Goal: Task Accomplishment & Management: Use online tool/utility

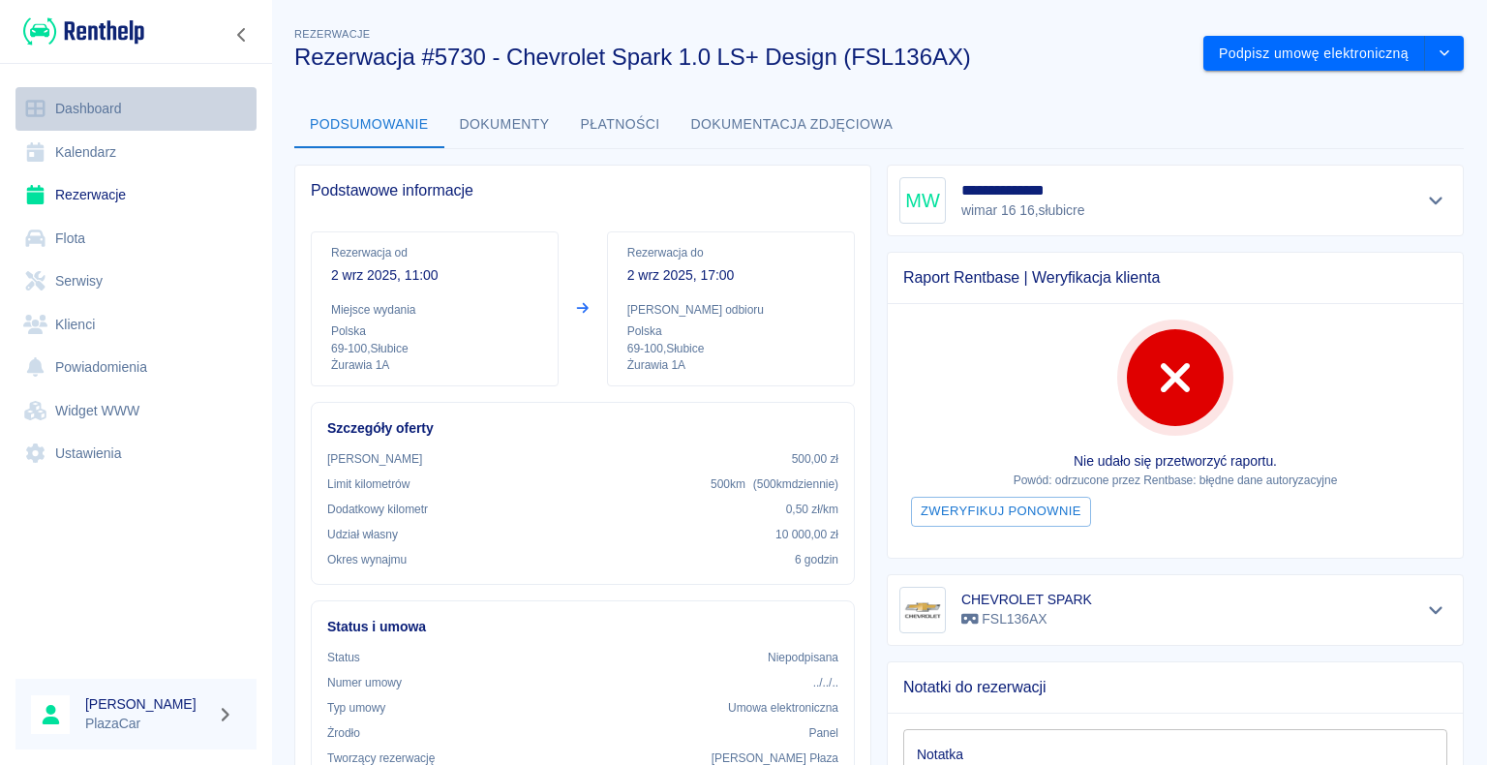
click at [104, 106] on link "Dashboard" at bounding box center [135, 109] width 241 height 44
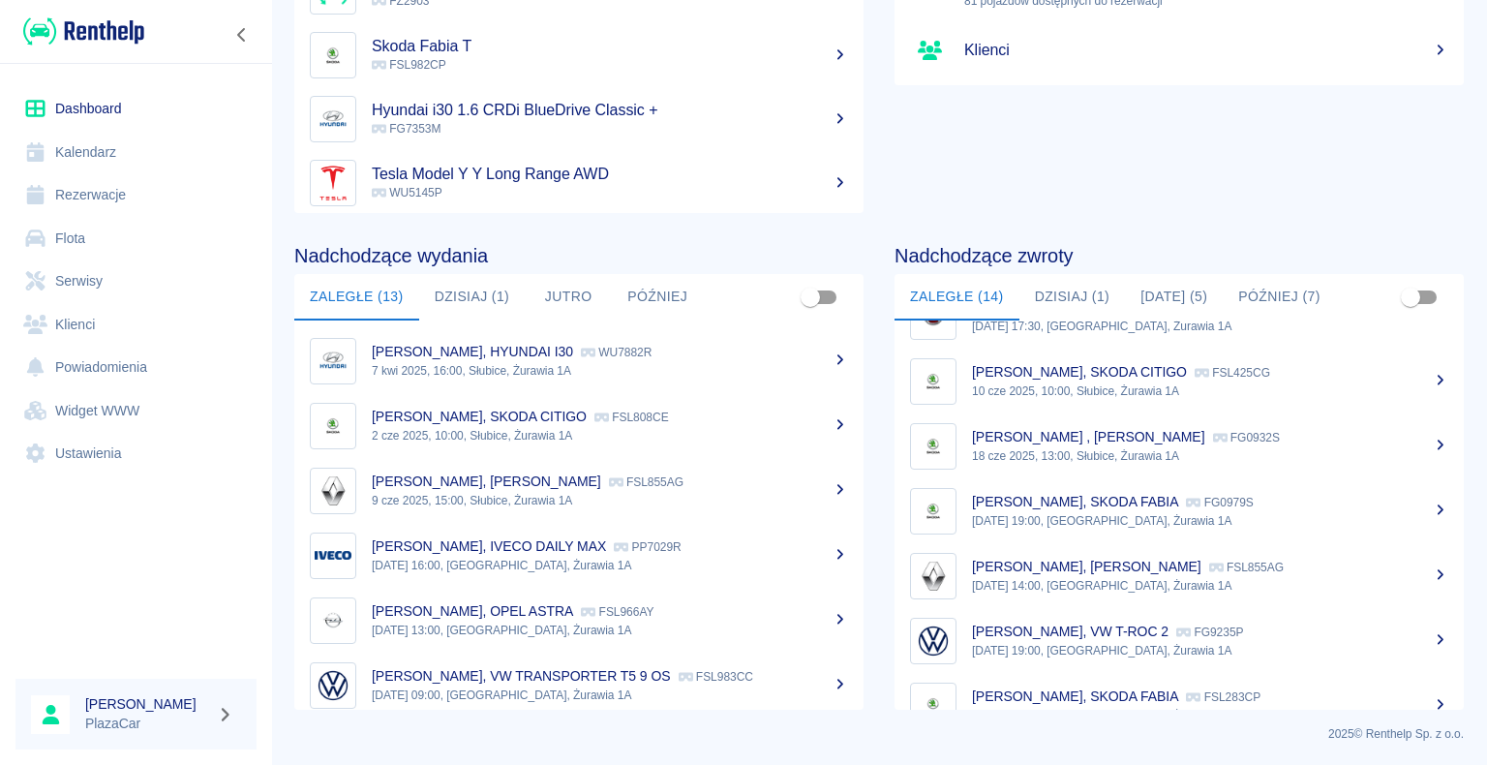
scroll to position [194, 0]
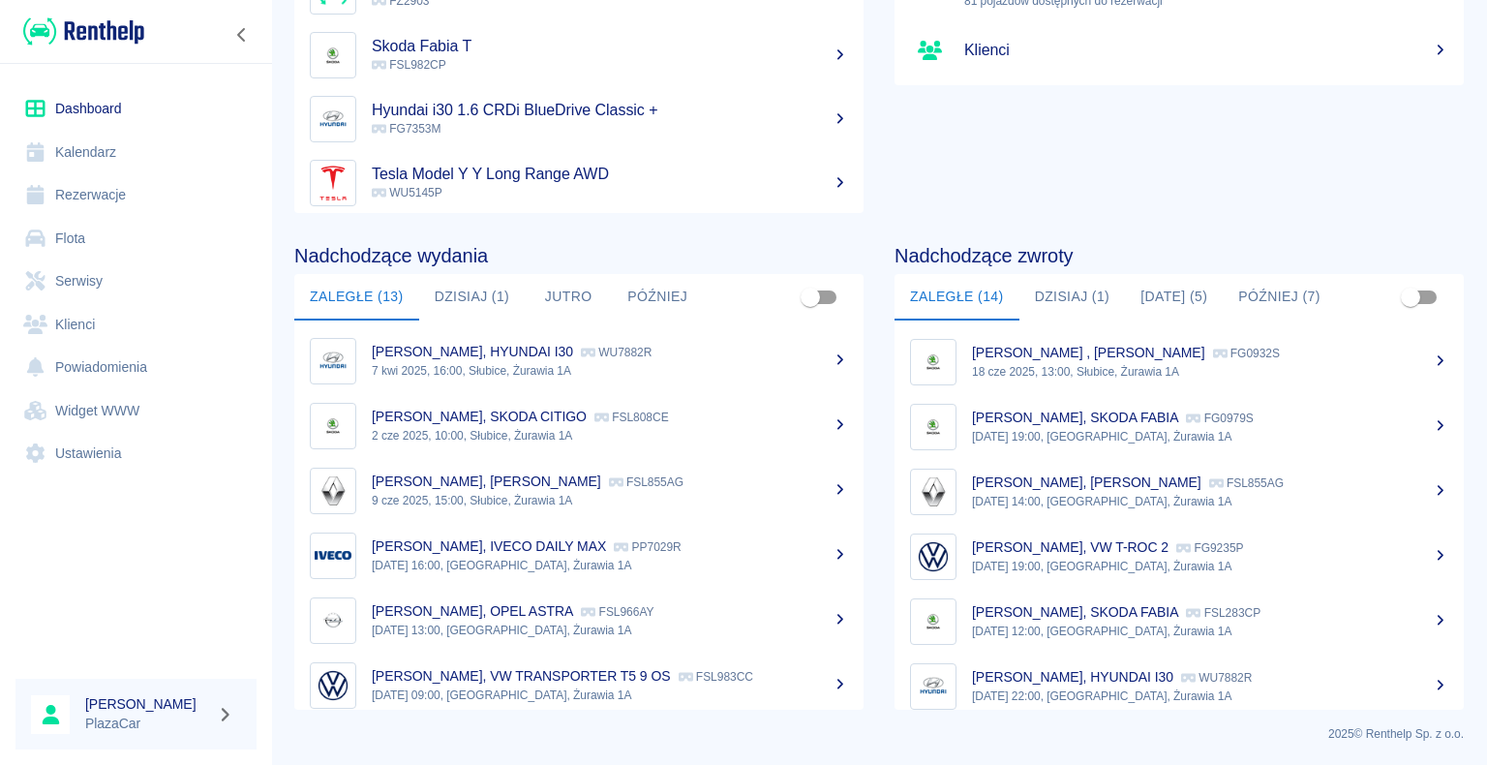
click at [1130, 493] on p "[DATE] 14:00, [GEOGRAPHIC_DATA], Żurawia 1A" at bounding box center [1210, 501] width 476 height 17
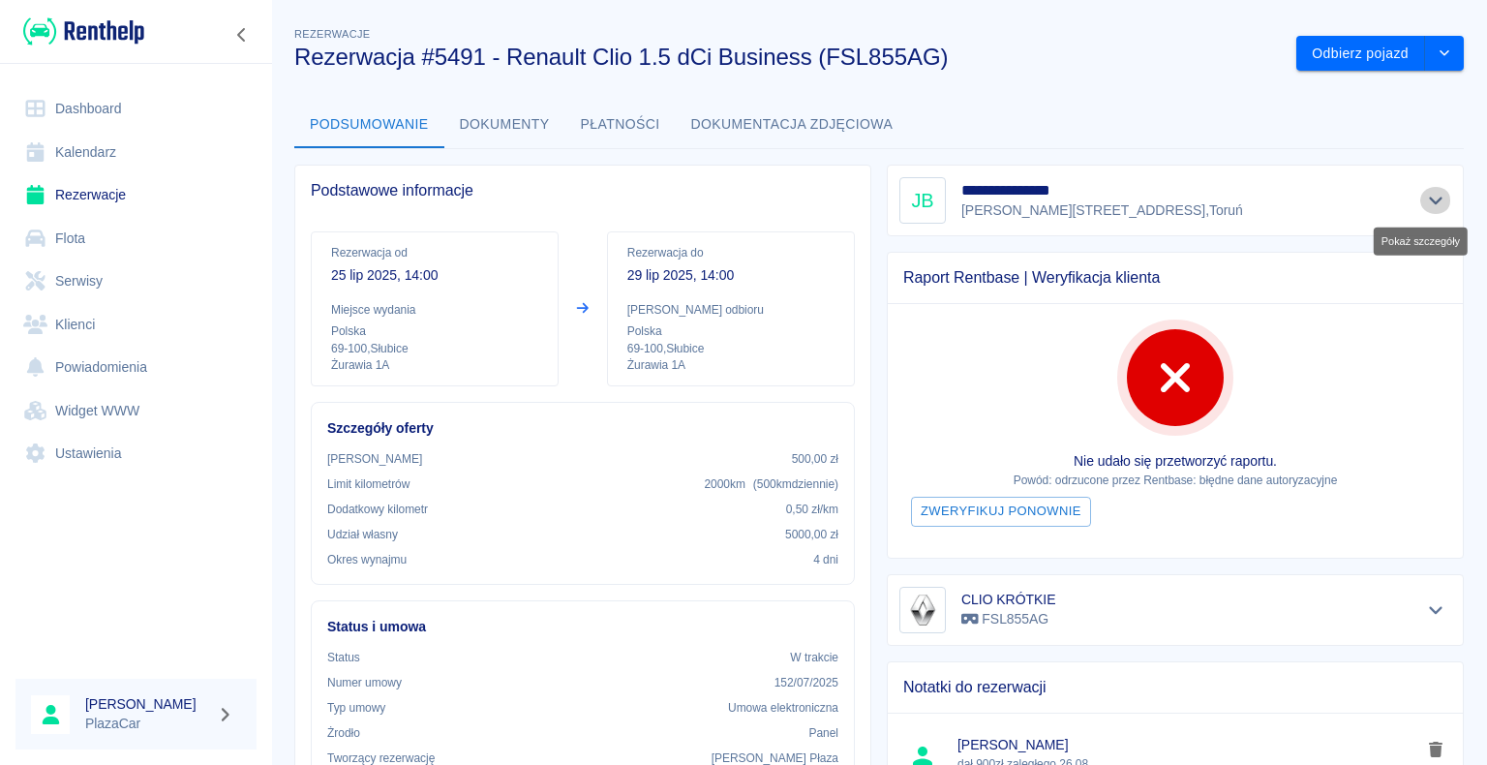
click at [1429, 199] on icon "Pokaż szczegóły" at bounding box center [1436, 201] width 14 height 8
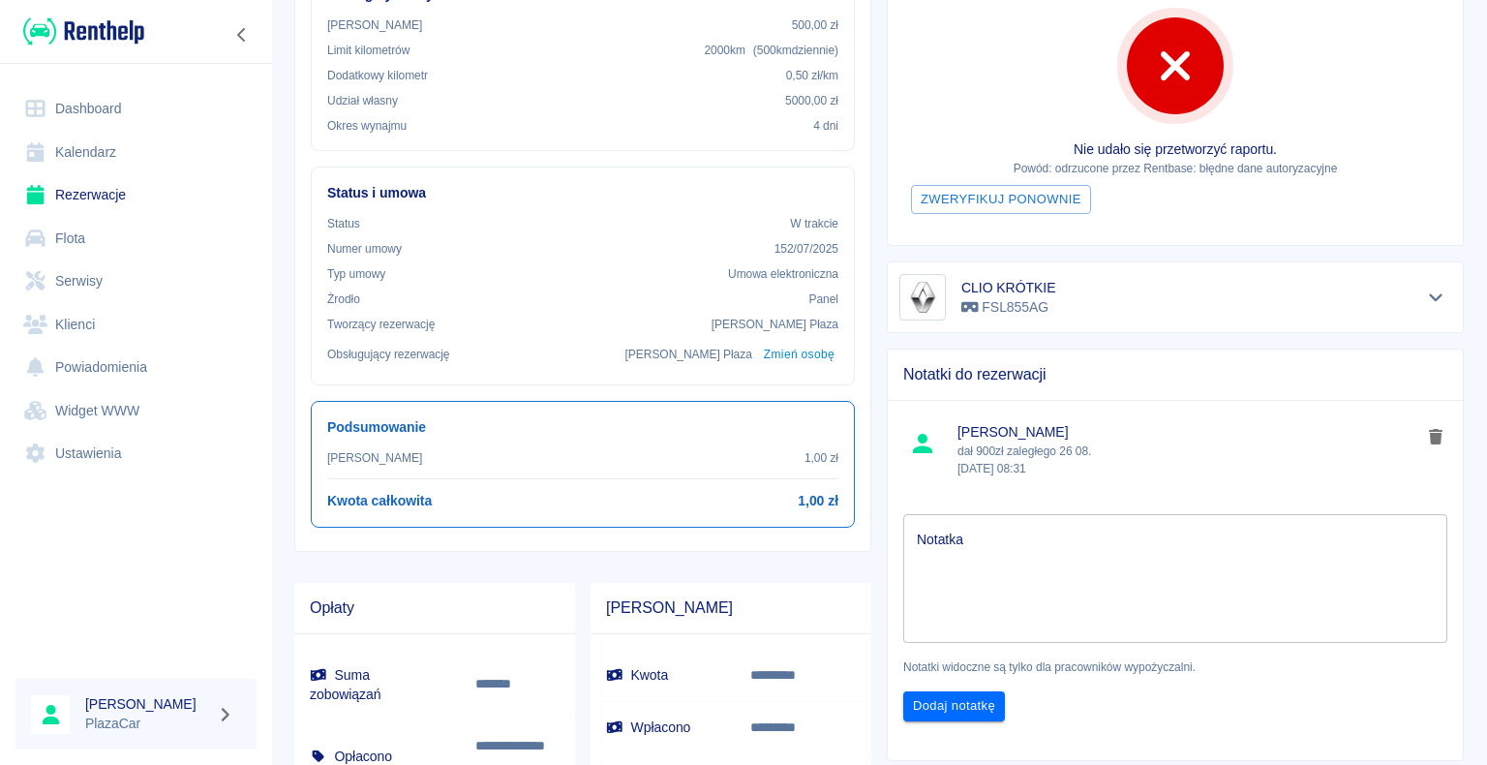
scroll to position [403, 0]
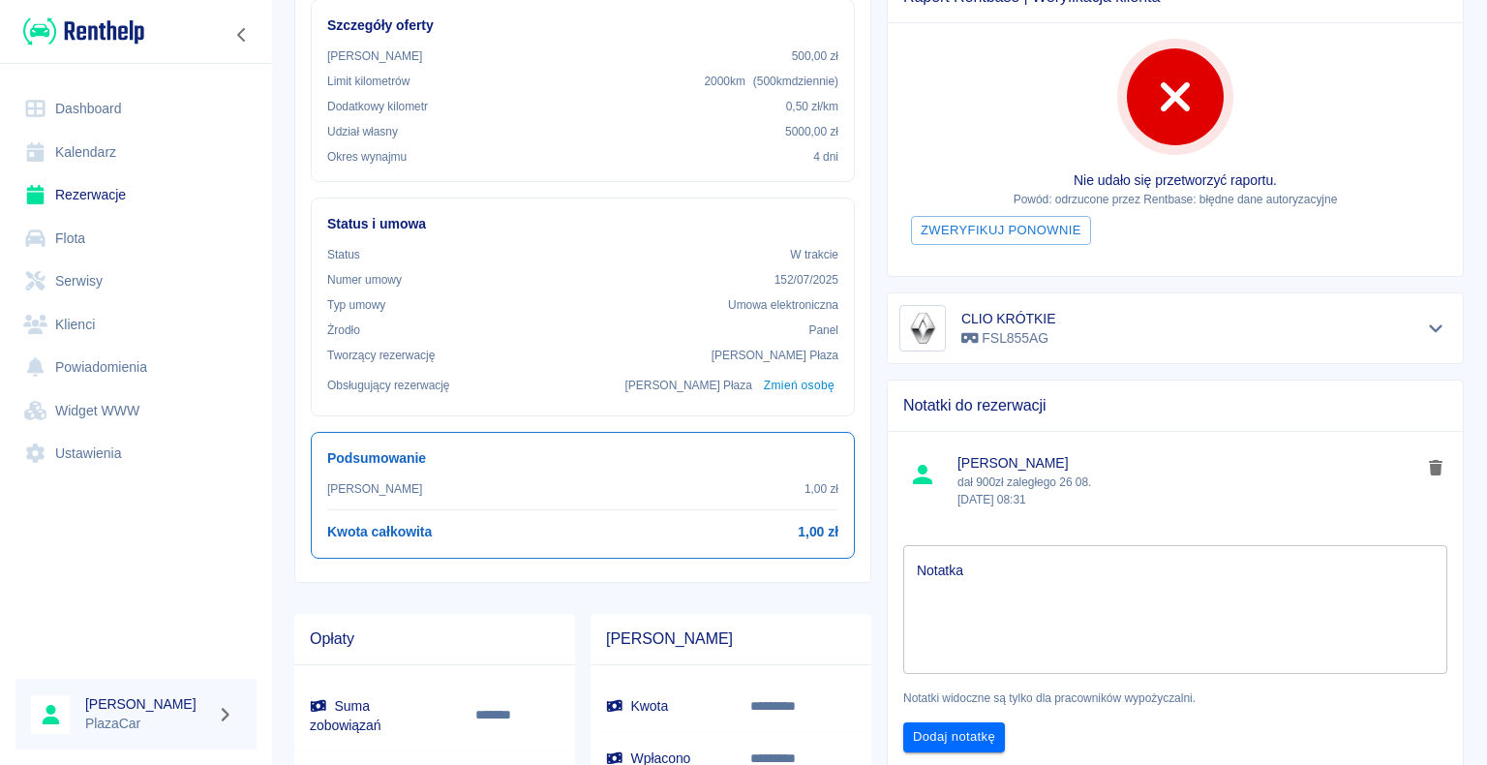
click at [85, 191] on link "Rezerwacje" at bounding box center [135, 195] width 241 height 44
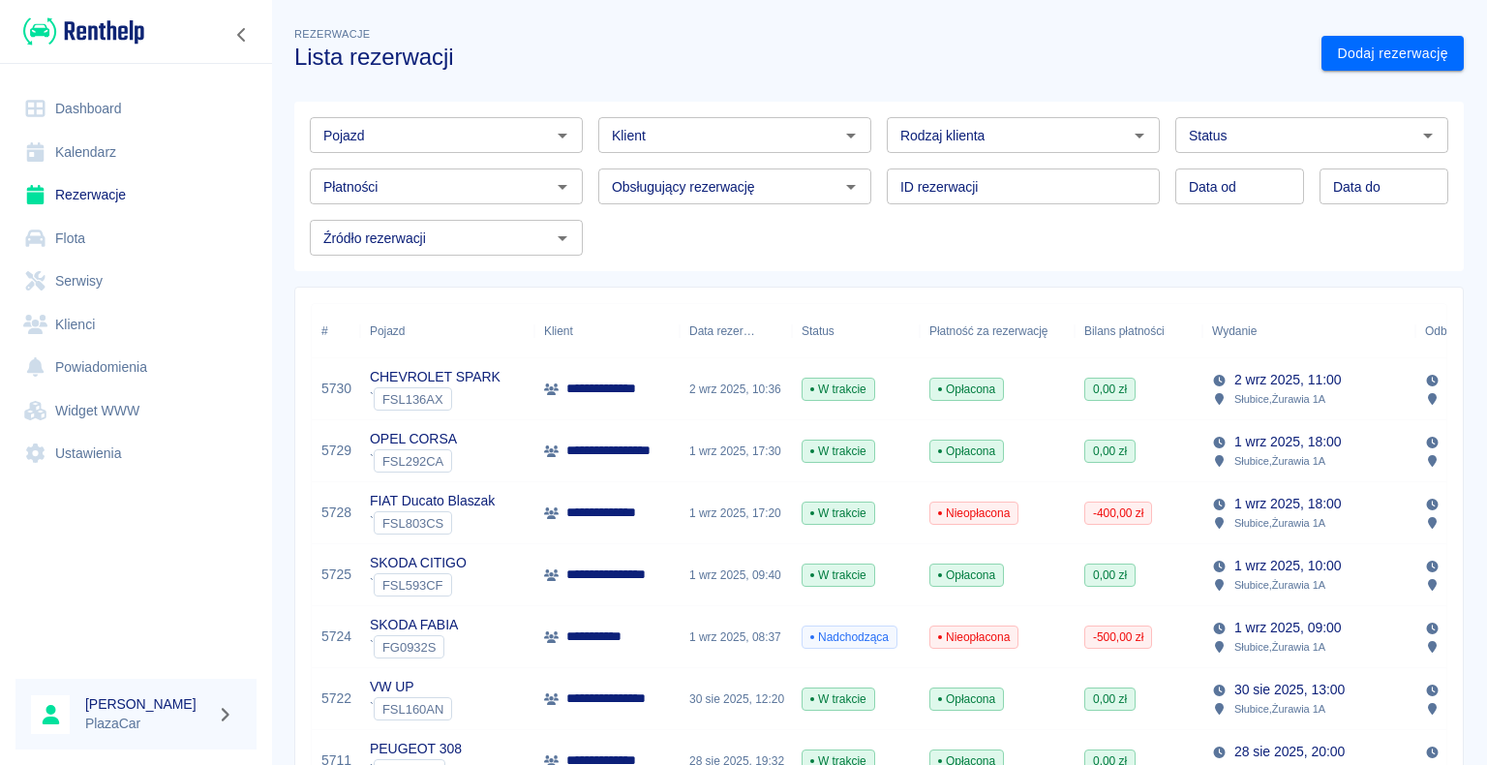
drag, startPoint x: 341, startPoint y: 79, endPoint x: 307, endPoint y: 121, distance: 53.7
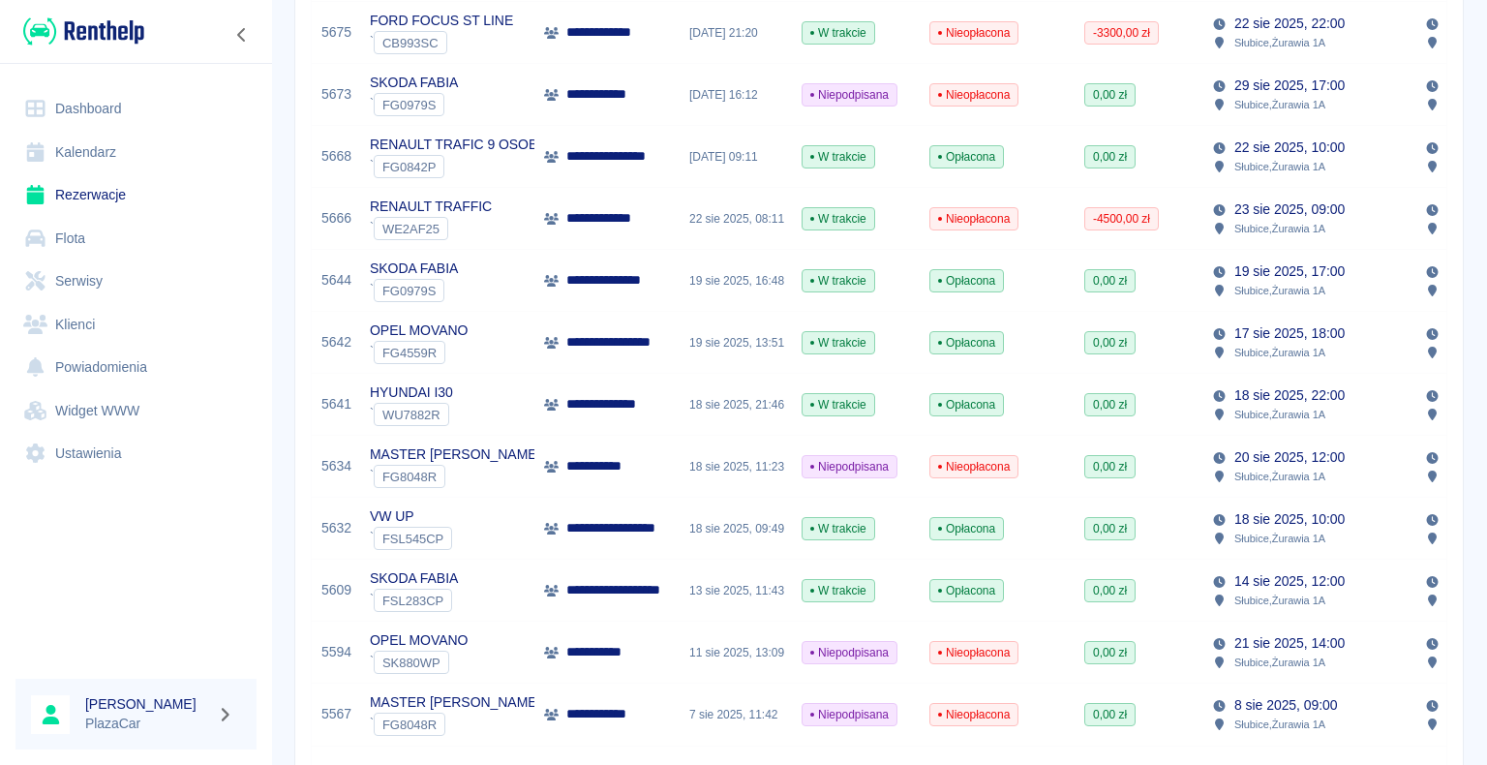
scroll to position [1065, 0]
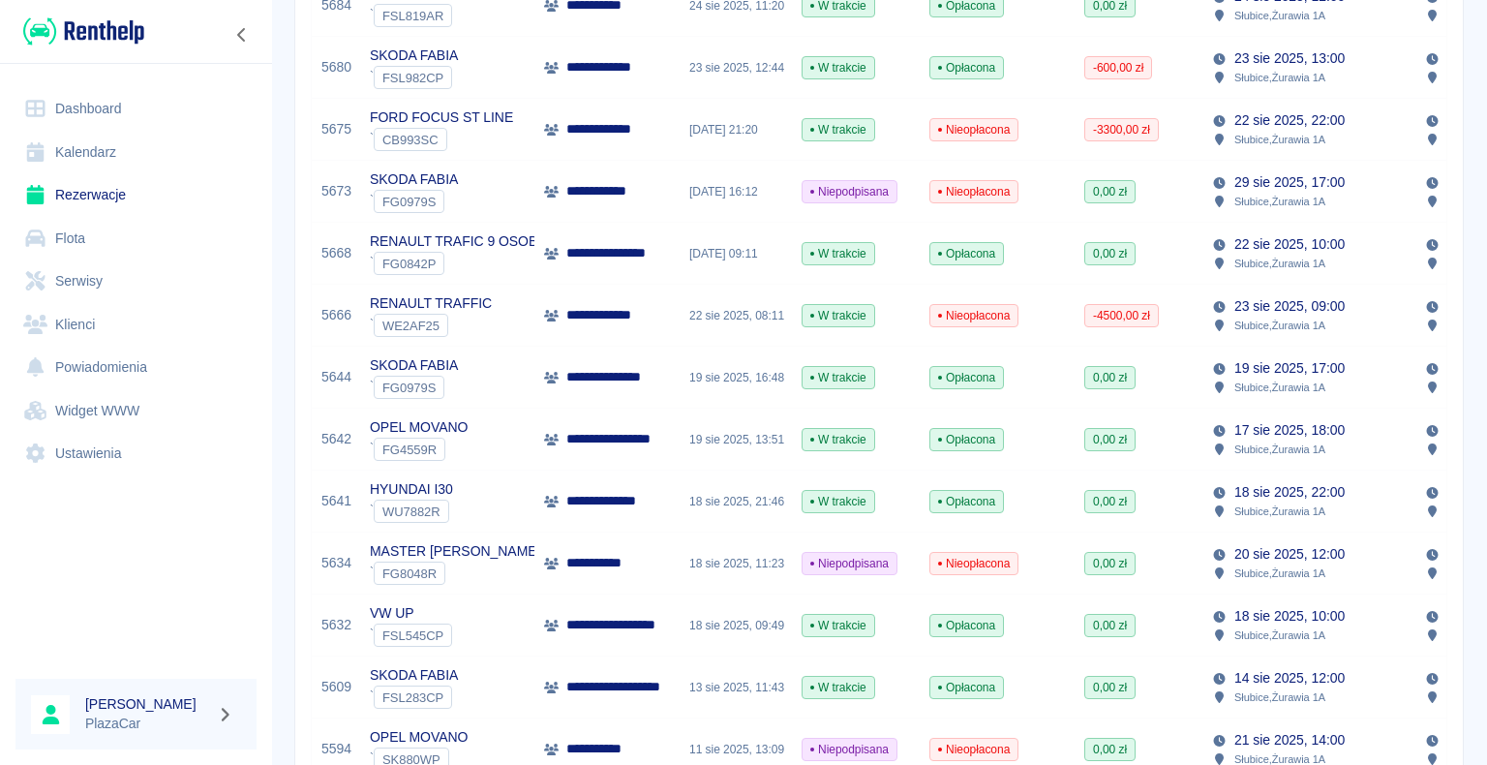
click at [563, 123] on div "**********" at bounding box center [604, 129] width 120 height 20
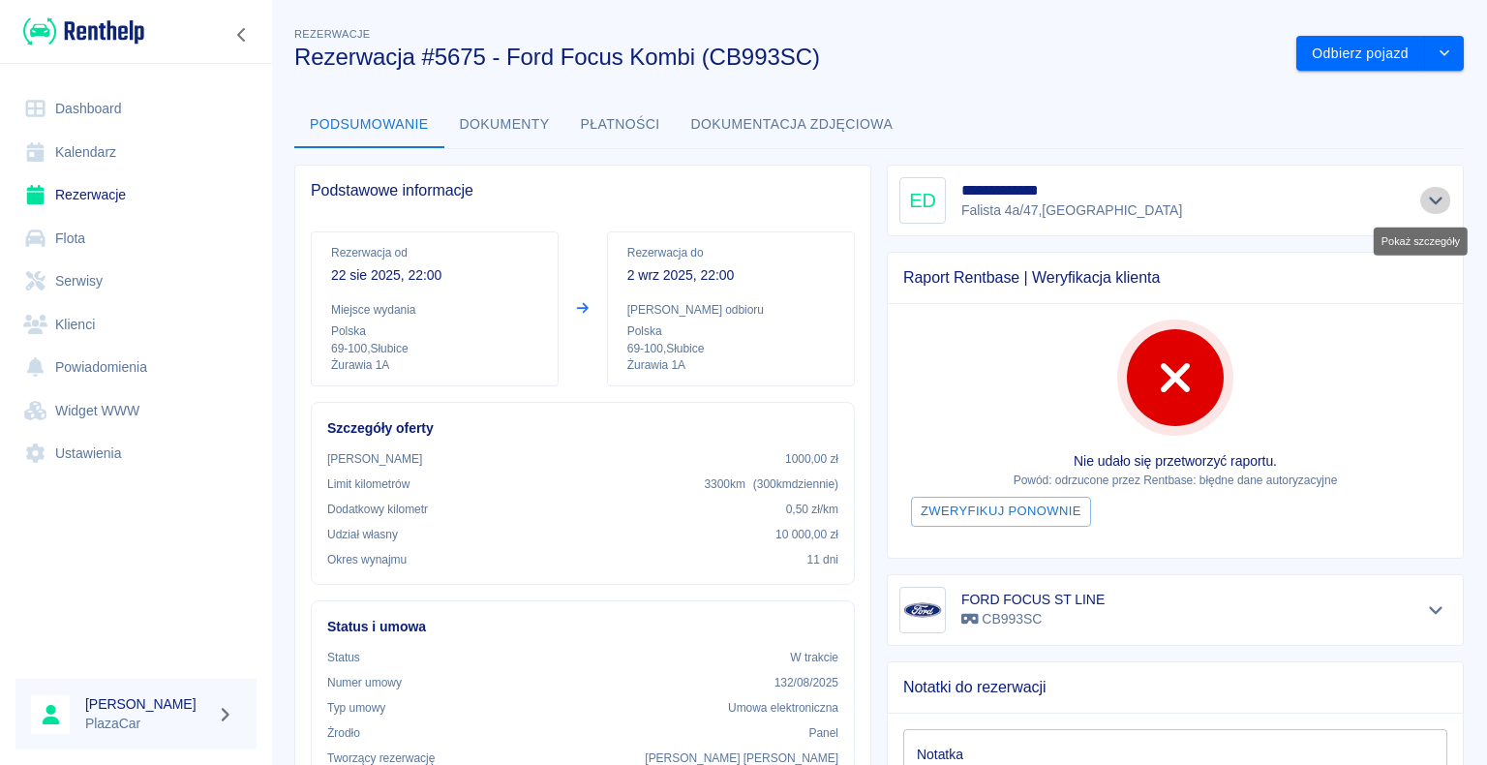
click at [1429, 199] on icon "Pokaż szczegóły" at bounding box center [1436, 201] width 14 height 8
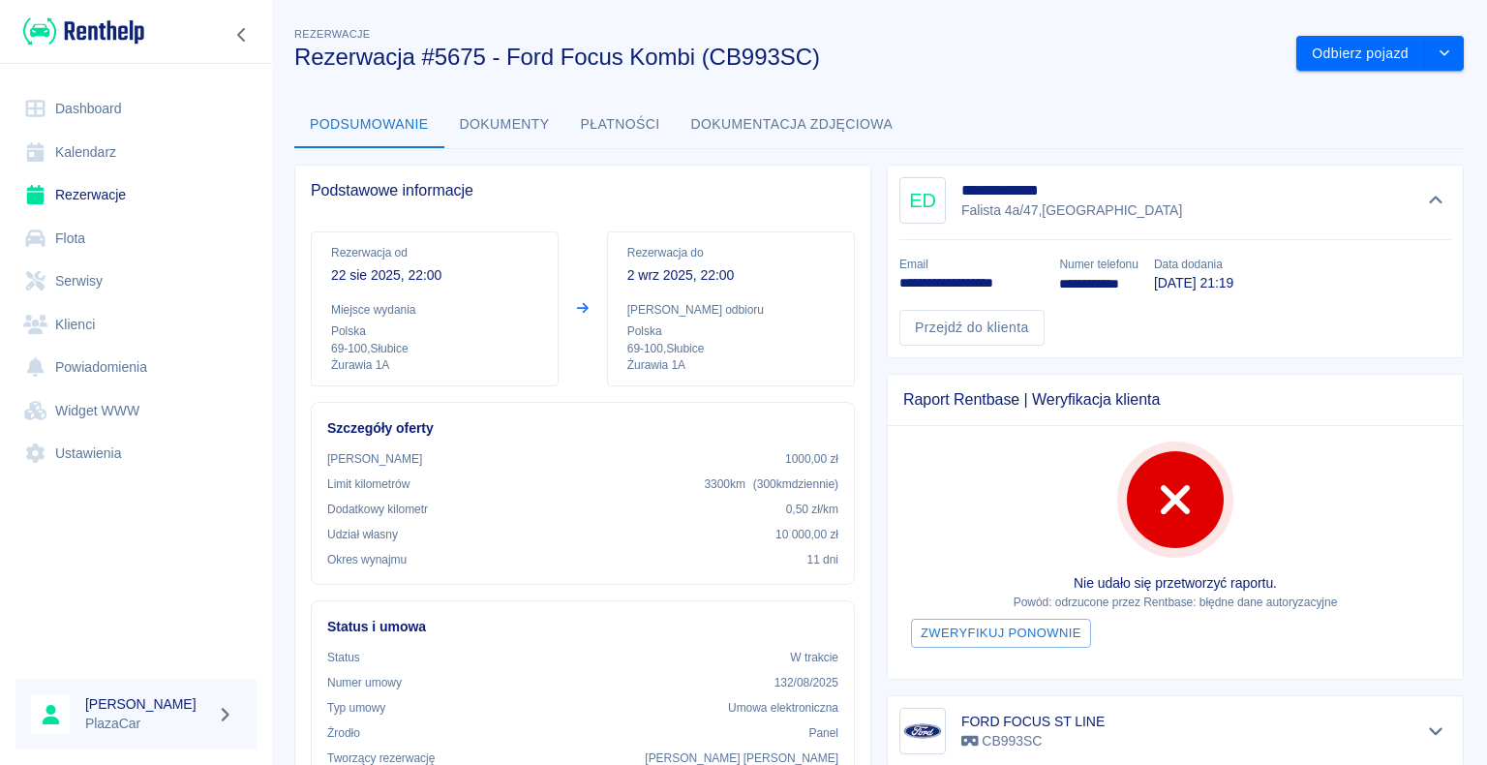
click at [1060, 52] on h3 "Rezerwacja #5675 - Ford Focus Kombi (CB993SC)" at bounding box center [787, 57] width 986 height 27
click at [956, 323] on link "Przejdź do klienta" at bounding box center [971, 328] width 145 height 36
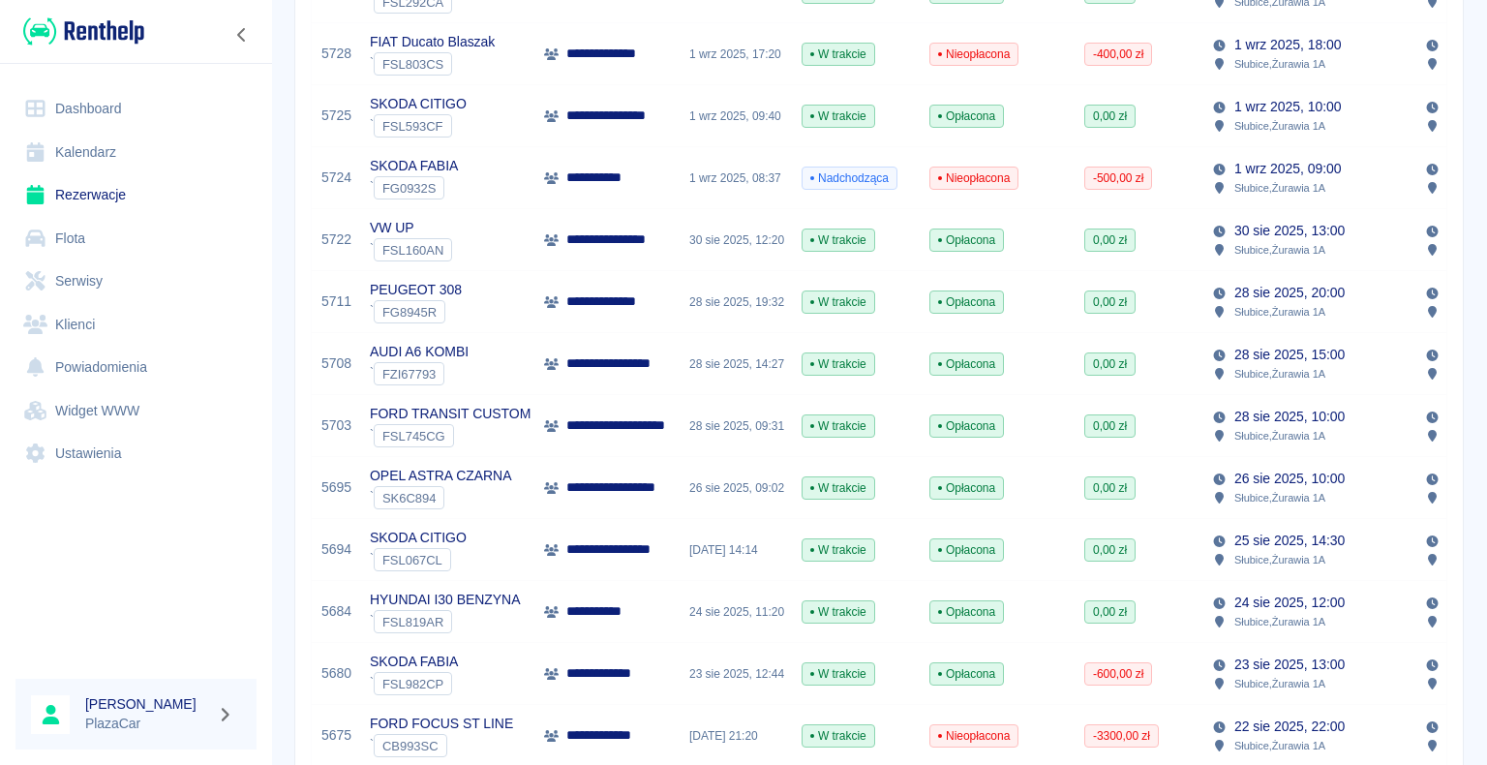
scroll to position [581, 0]
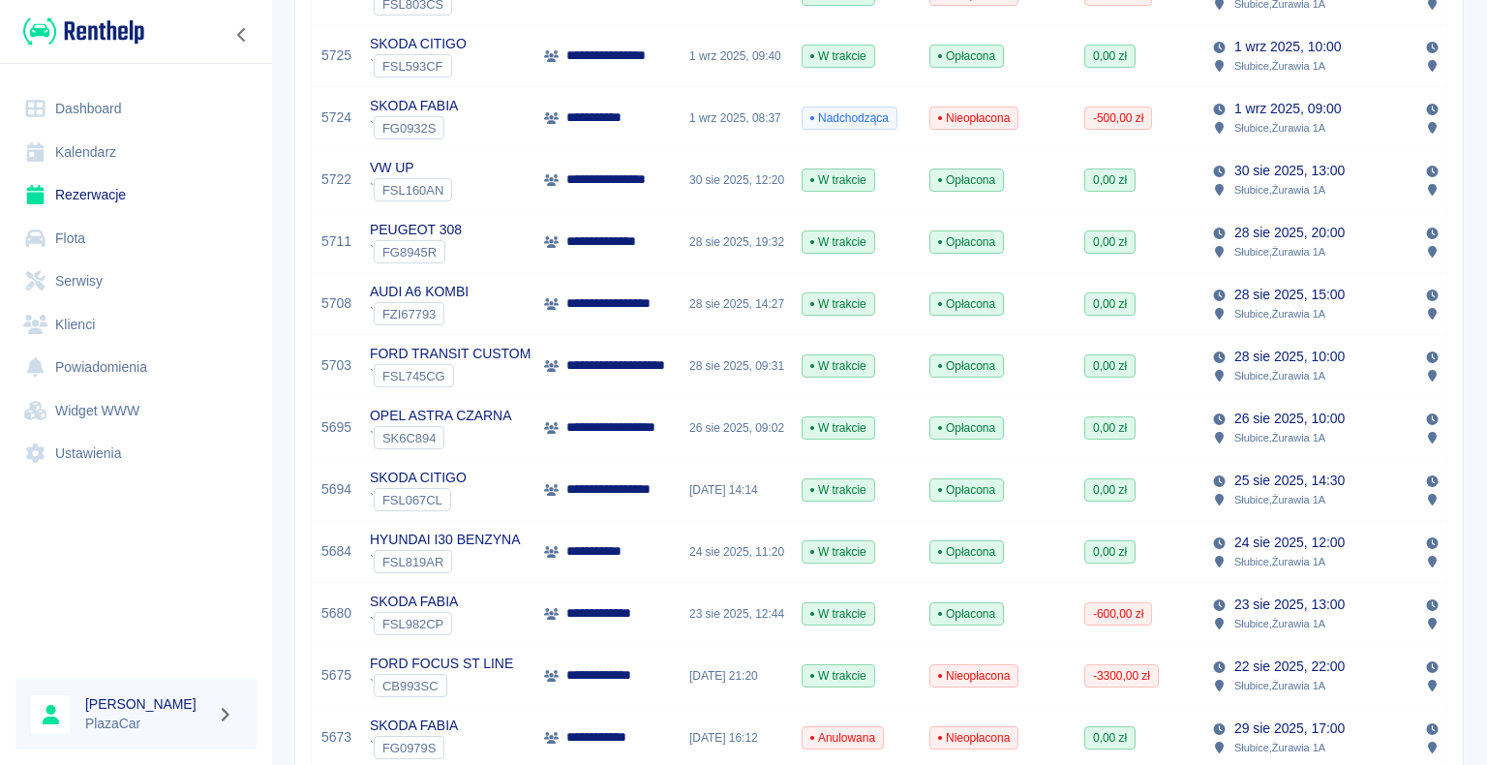
click at [886, 680] on div "W trakcie" at bounding box center [856, 676] width 128 height 62
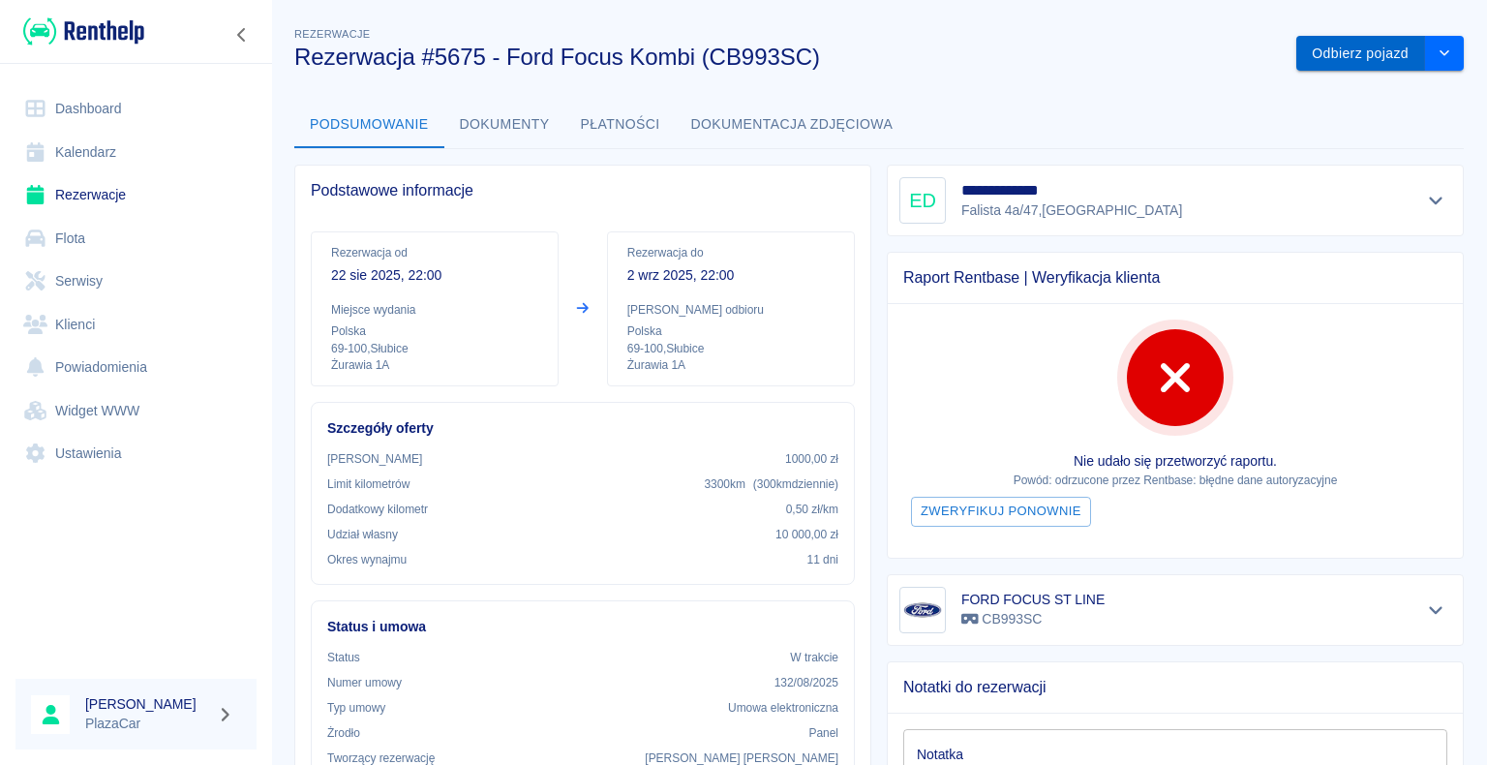
click at [1326, 52] on button "Odbierz pojazd" at bounding box center [1360, 54] width 129 height 36
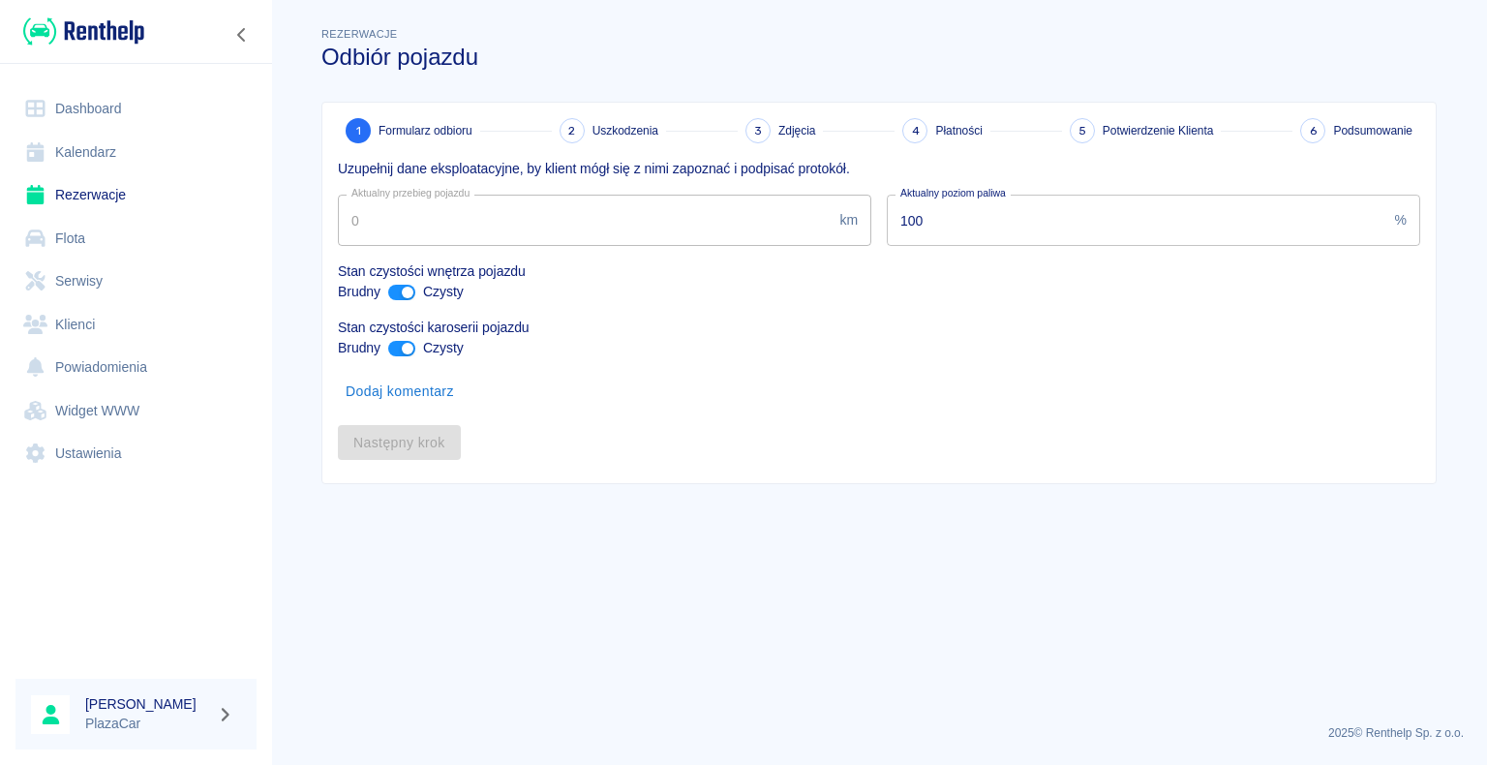
type input "31899"
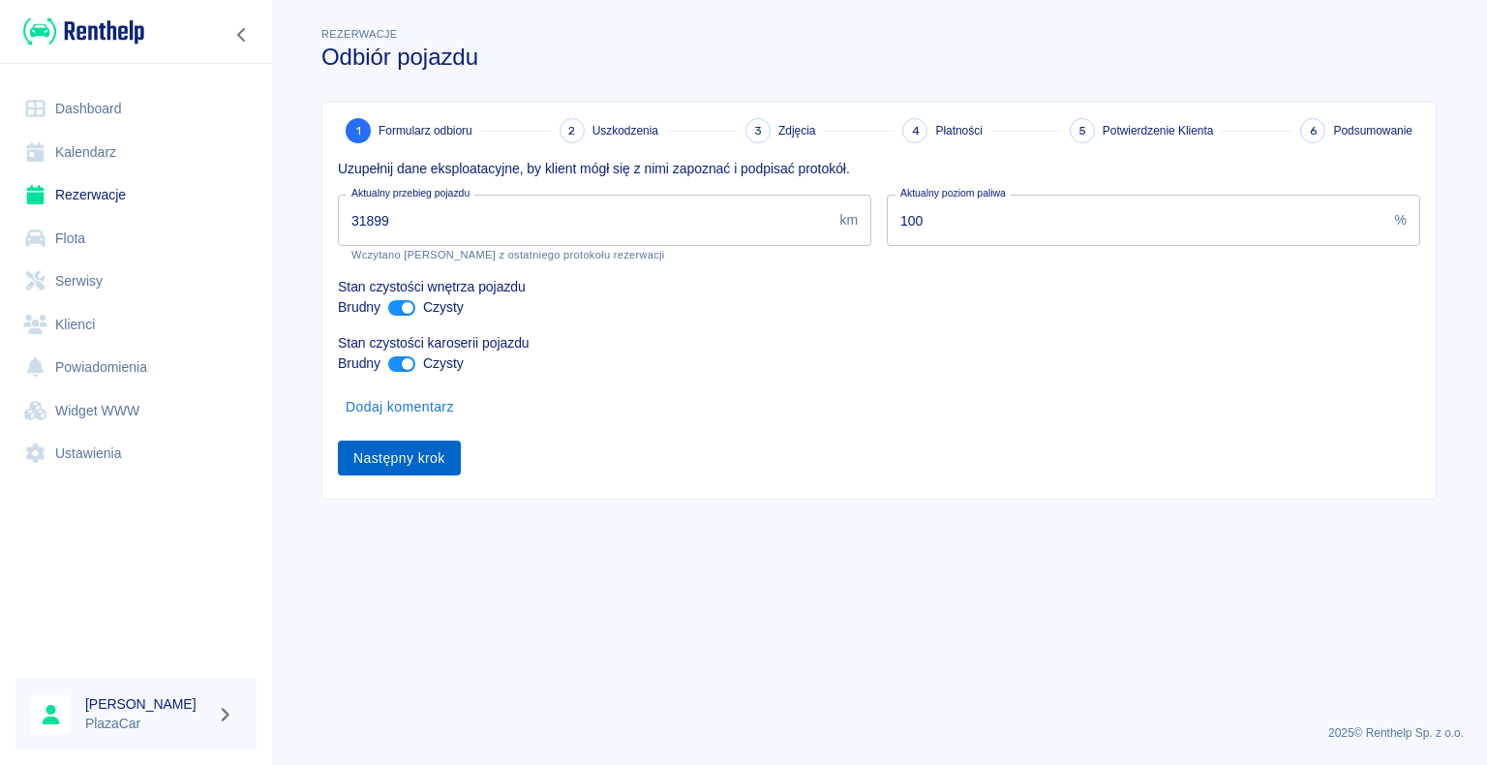
click at [399, 458] on button "Następny krok" at bounding box center [399, 458] width 123 height 36
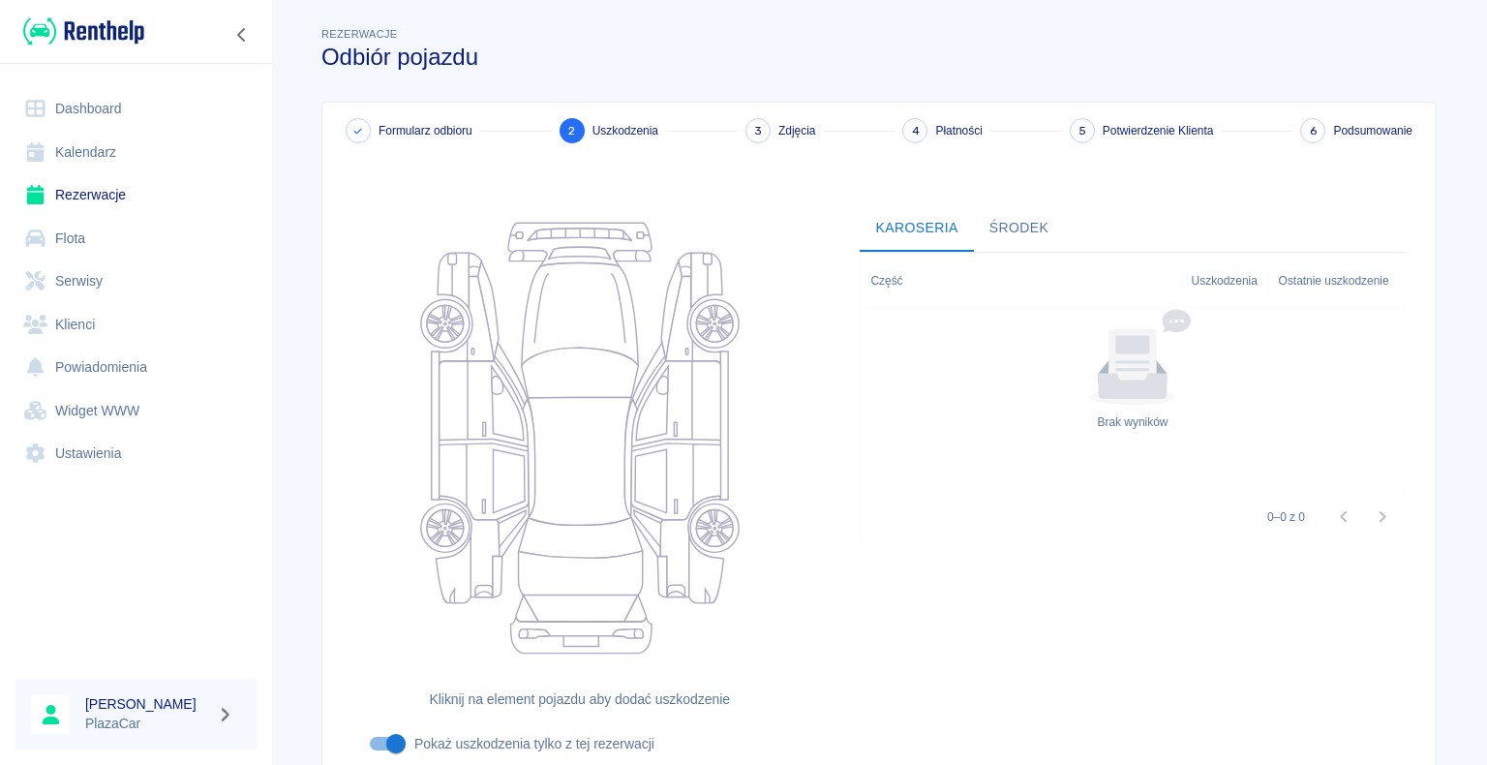
scroll to position [159, 0]
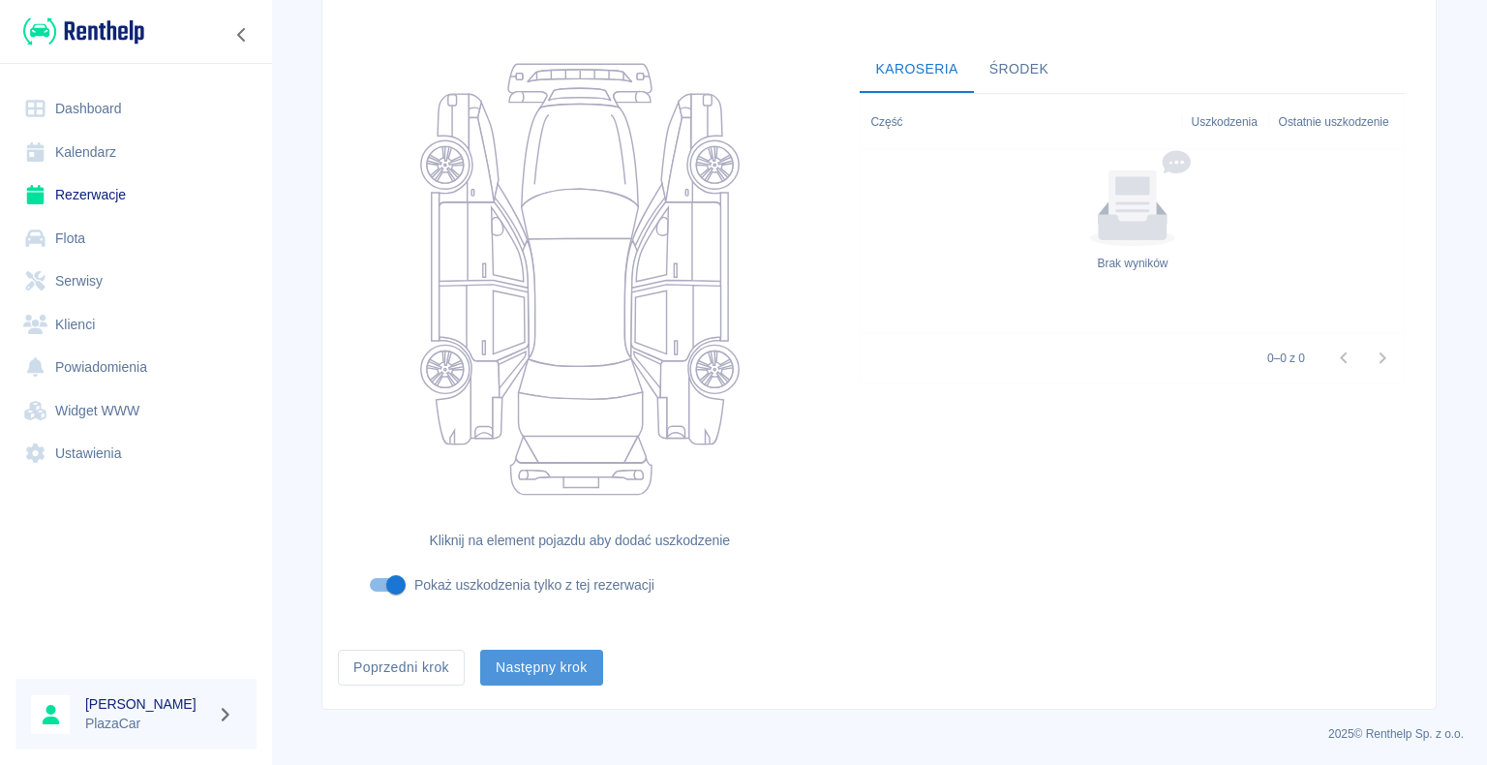
click at [544, 661] on button "Następny krok" at bounding box center [541, 667] width 123 height 36
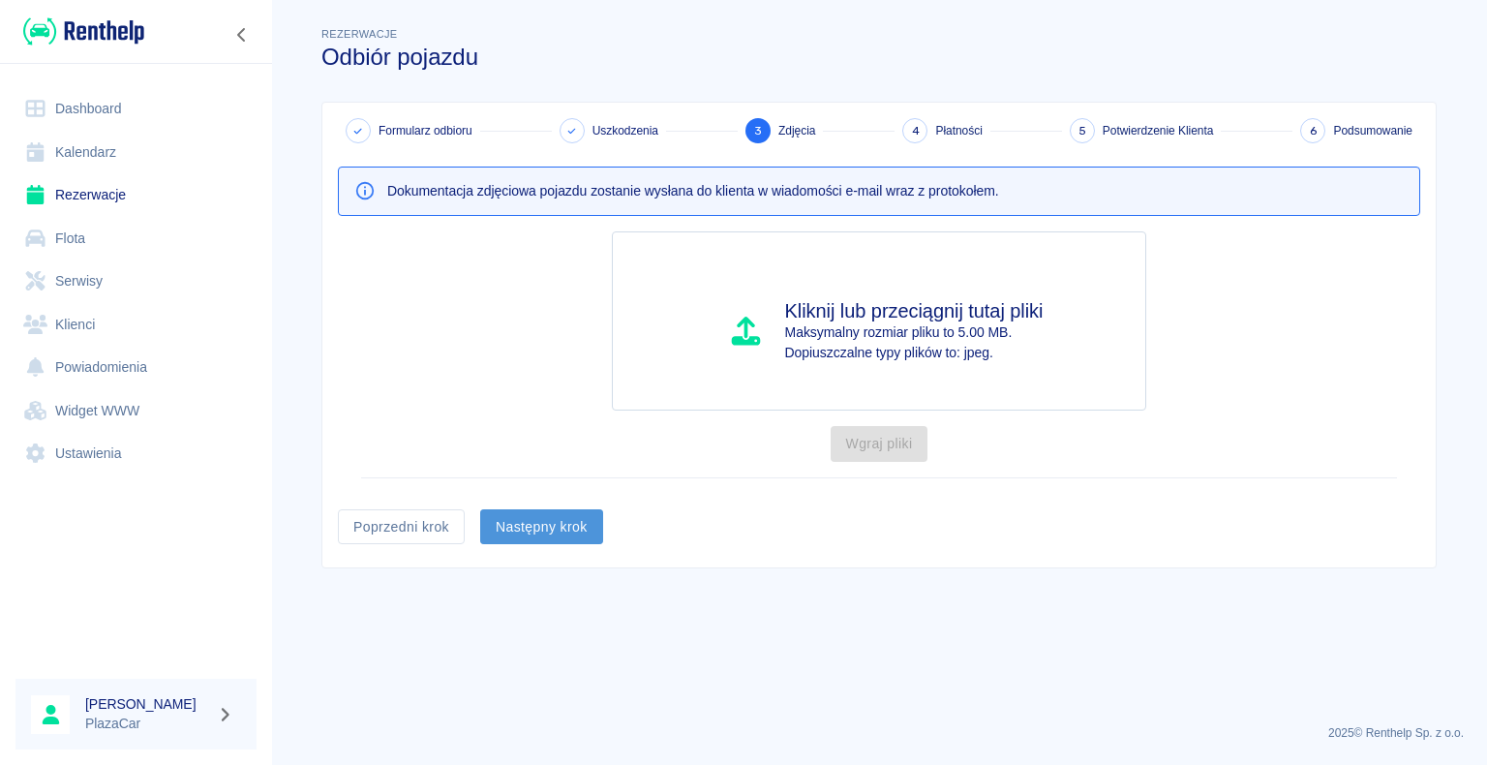
click at [554, 522] on button "Następny krok" at bounding box center [541, 527] width 123 height 36
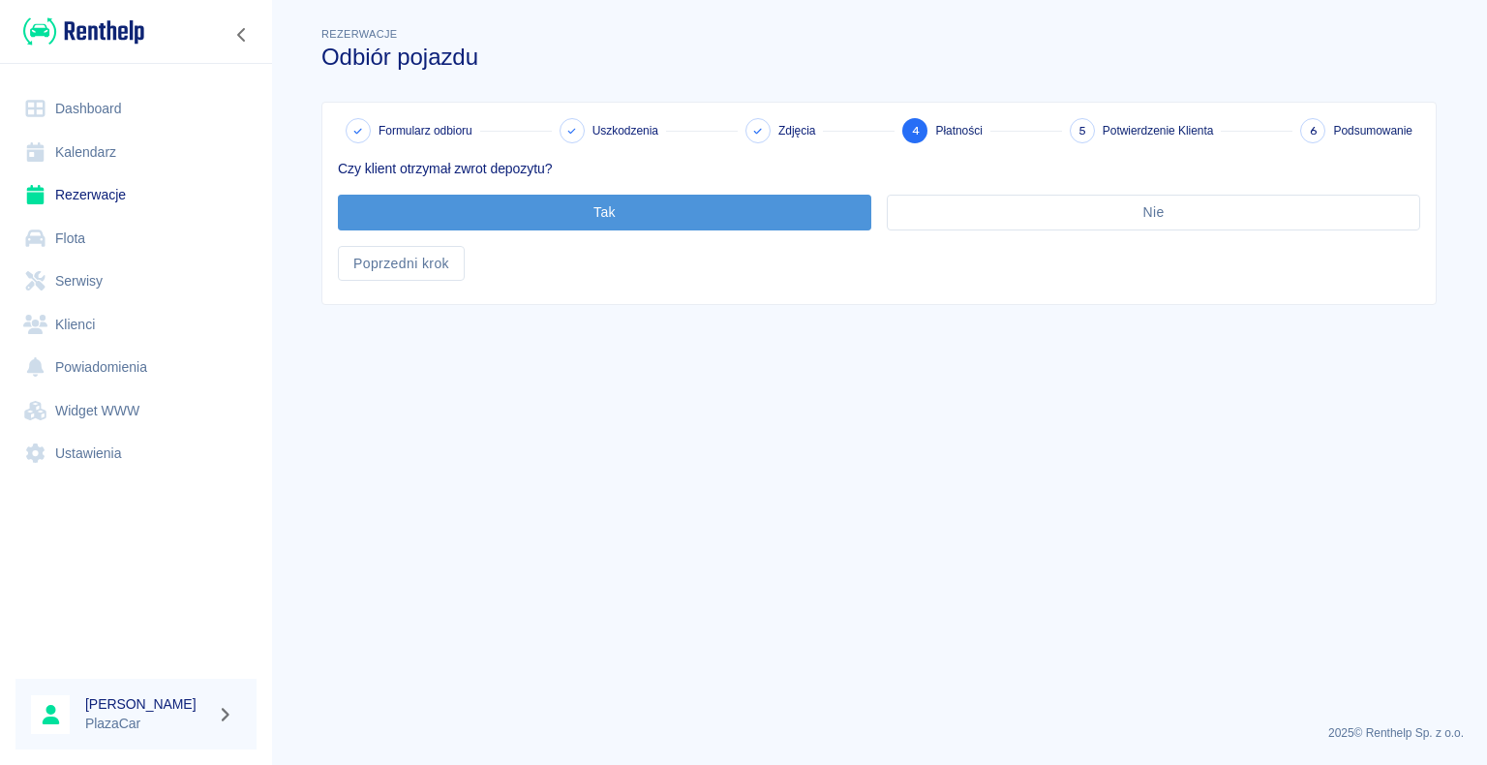
click at [623, 210] on button "Tak" at bounding box center [604, 213] width 533 height 36
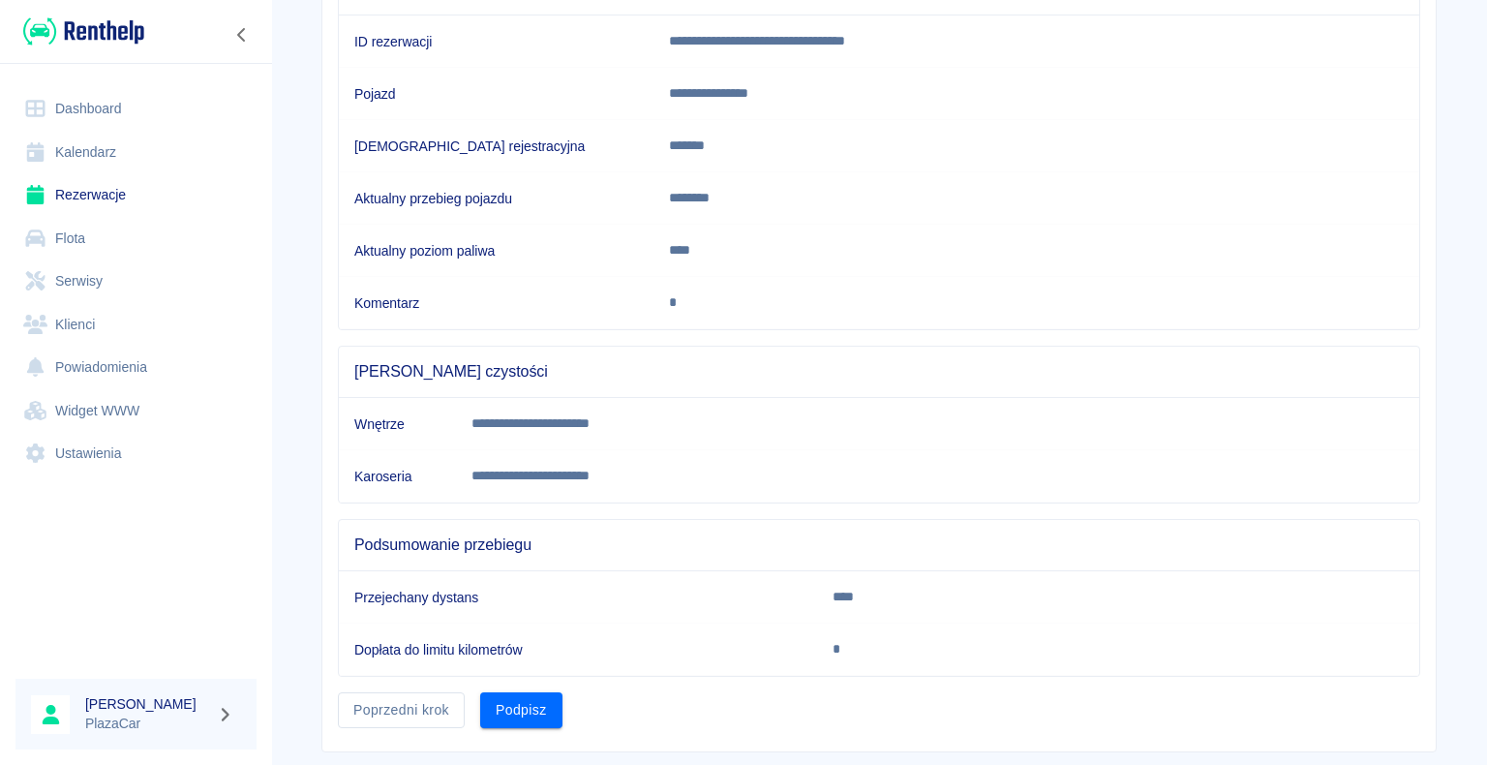
scroll to position [270, 0]
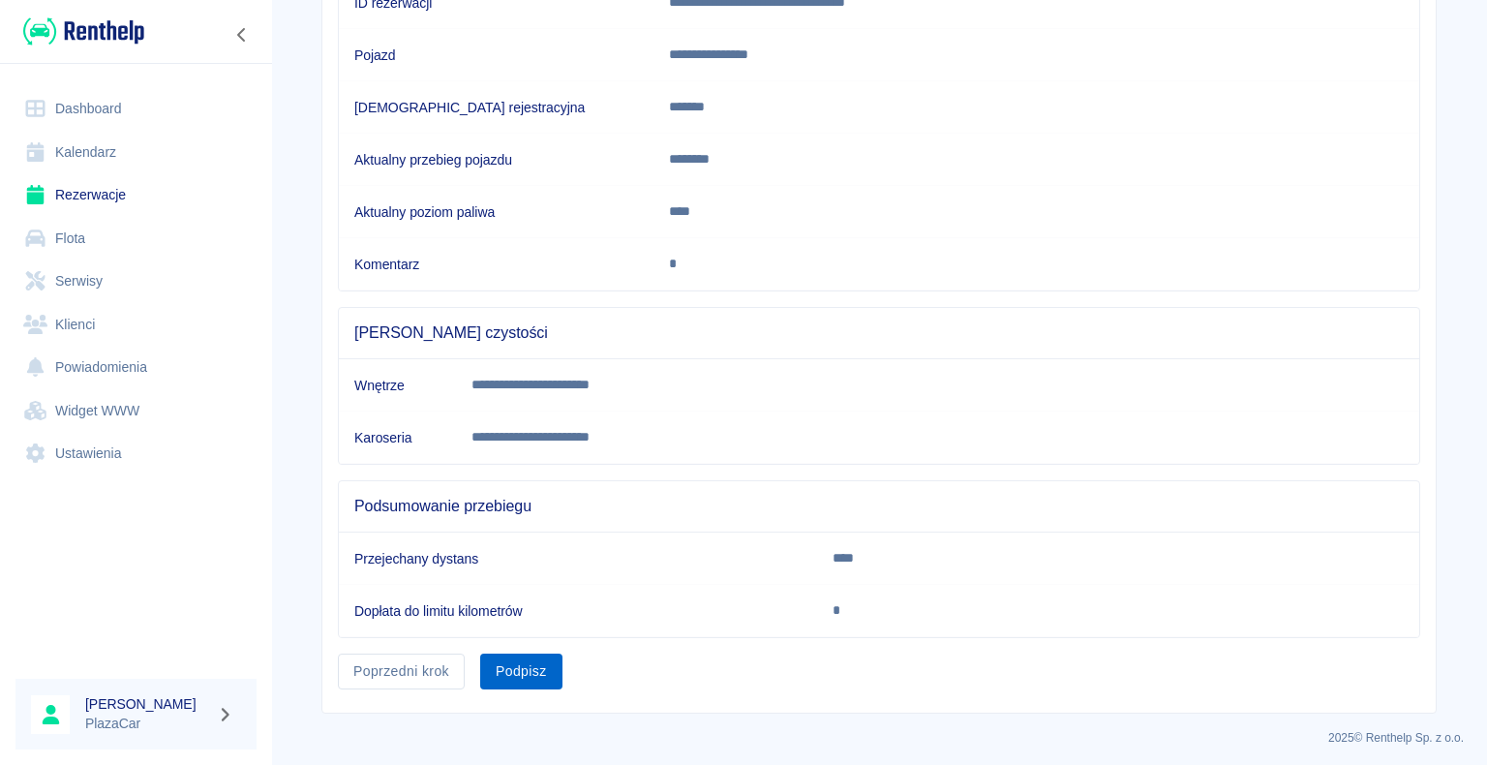
click at [512, 664] on button "Podpisz" at bounding box center [521, 671] width 82 height 36
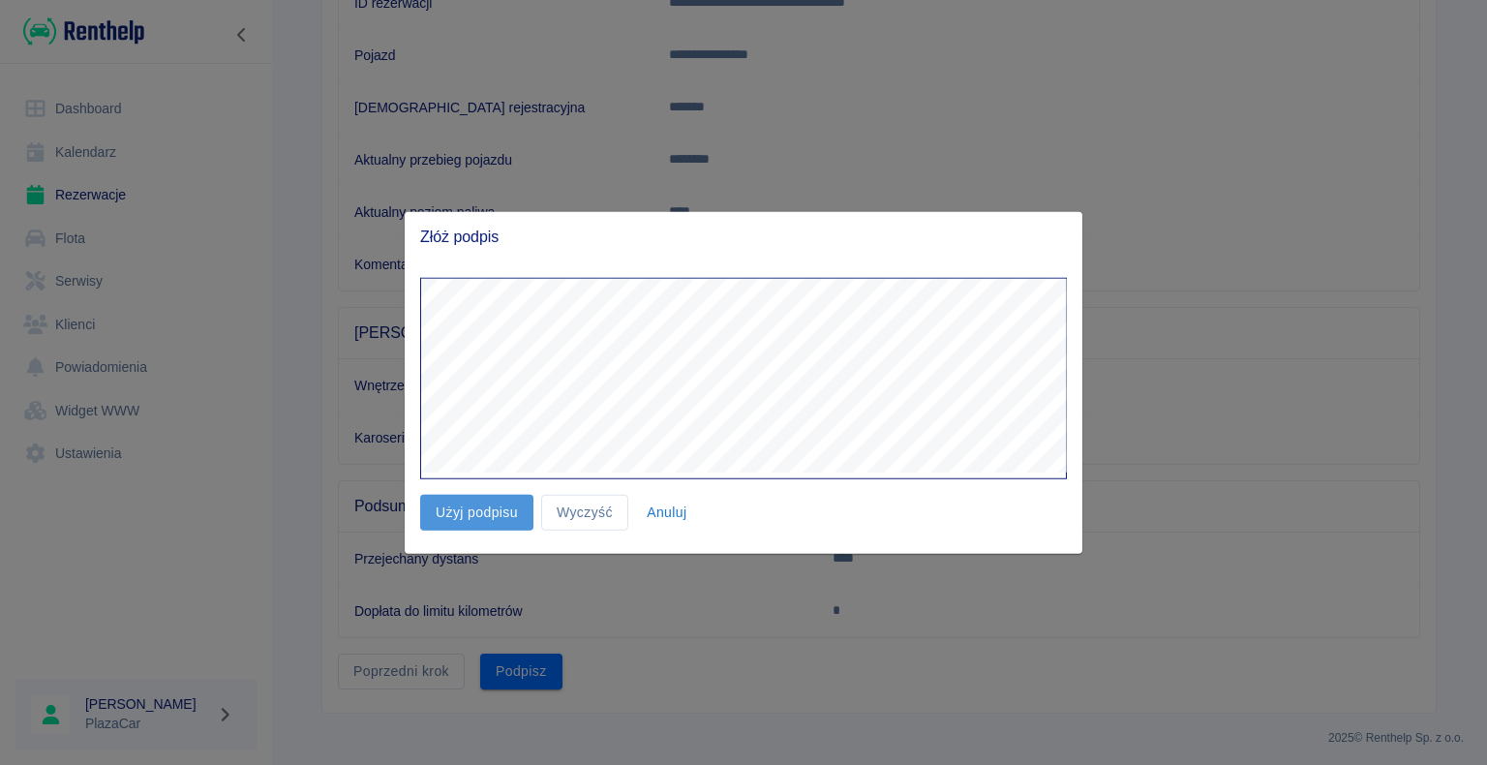
click at [476, 514] on button "Użyj podpisu" at bounding box center [476, 513] width 113 height 36
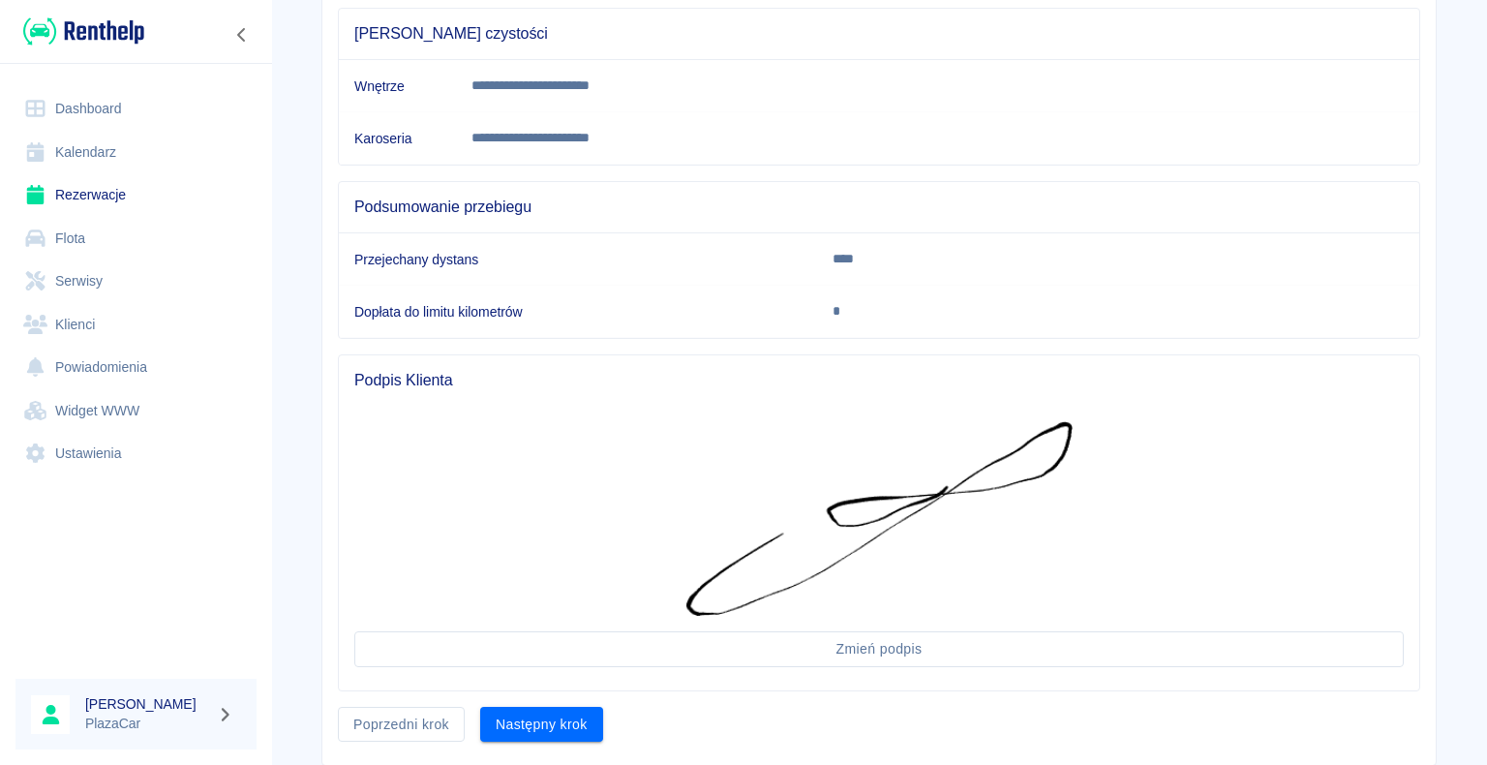
scroll to position [620, 0]
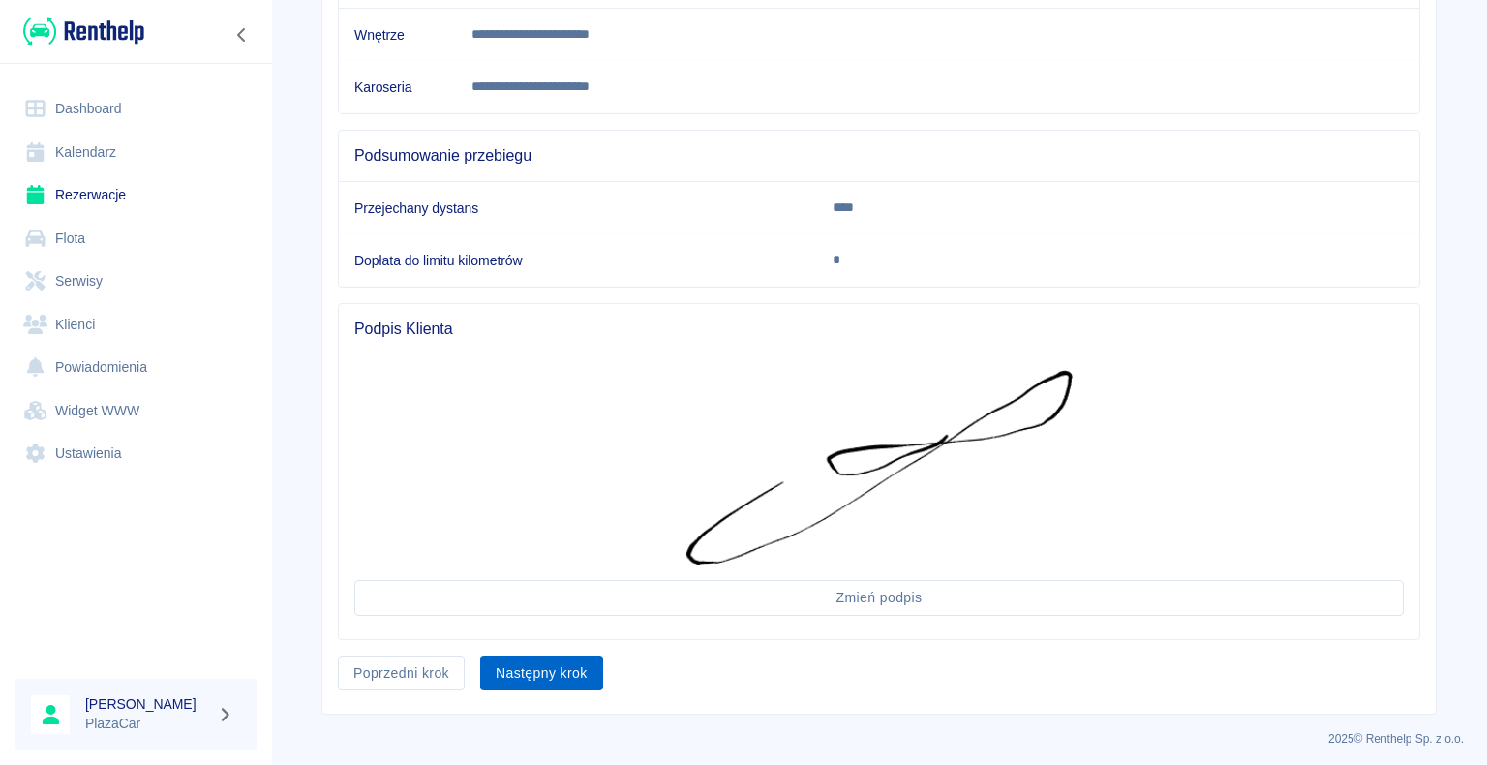
drag, startPoint x: 530, startPoint y: 648, endPoint x: 534, endPoint y: 660, distance: 12.2
click at [531, 652] on div "Następny krok" at bounding box center [534, 665] width 138 height 51
click at [534, 660] on button "Następny krok" at bounding box center [541, 673] width 123 height 36
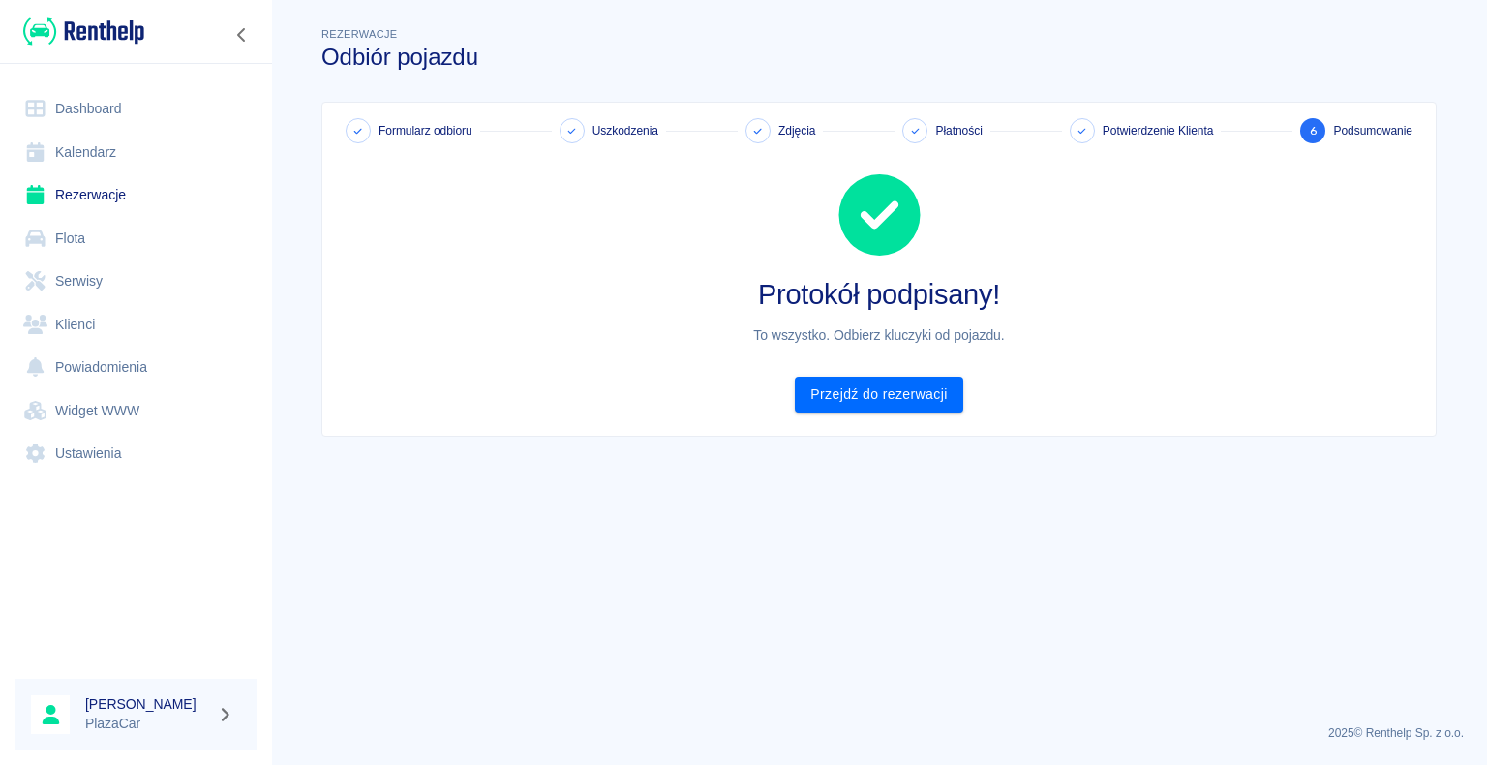
scroll to position [0, 0]
click at [880, 385] on link "Przejdź do rezerwacji" at bounding box center [878, 394] width 167 height 36
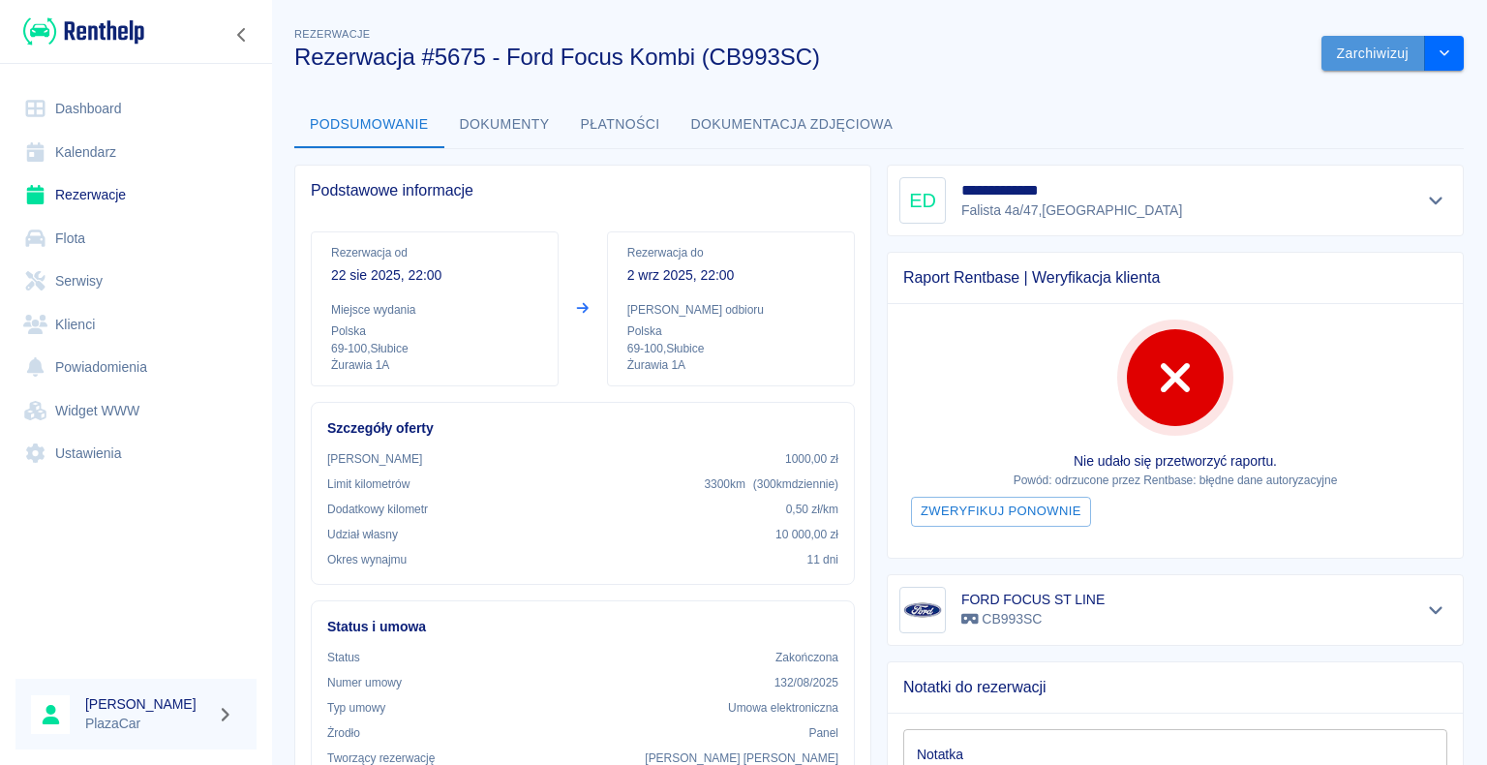
click at [1359, 48] on button "Zarchiwizuj" at bounding box center [1373, 54] width 104 height 36
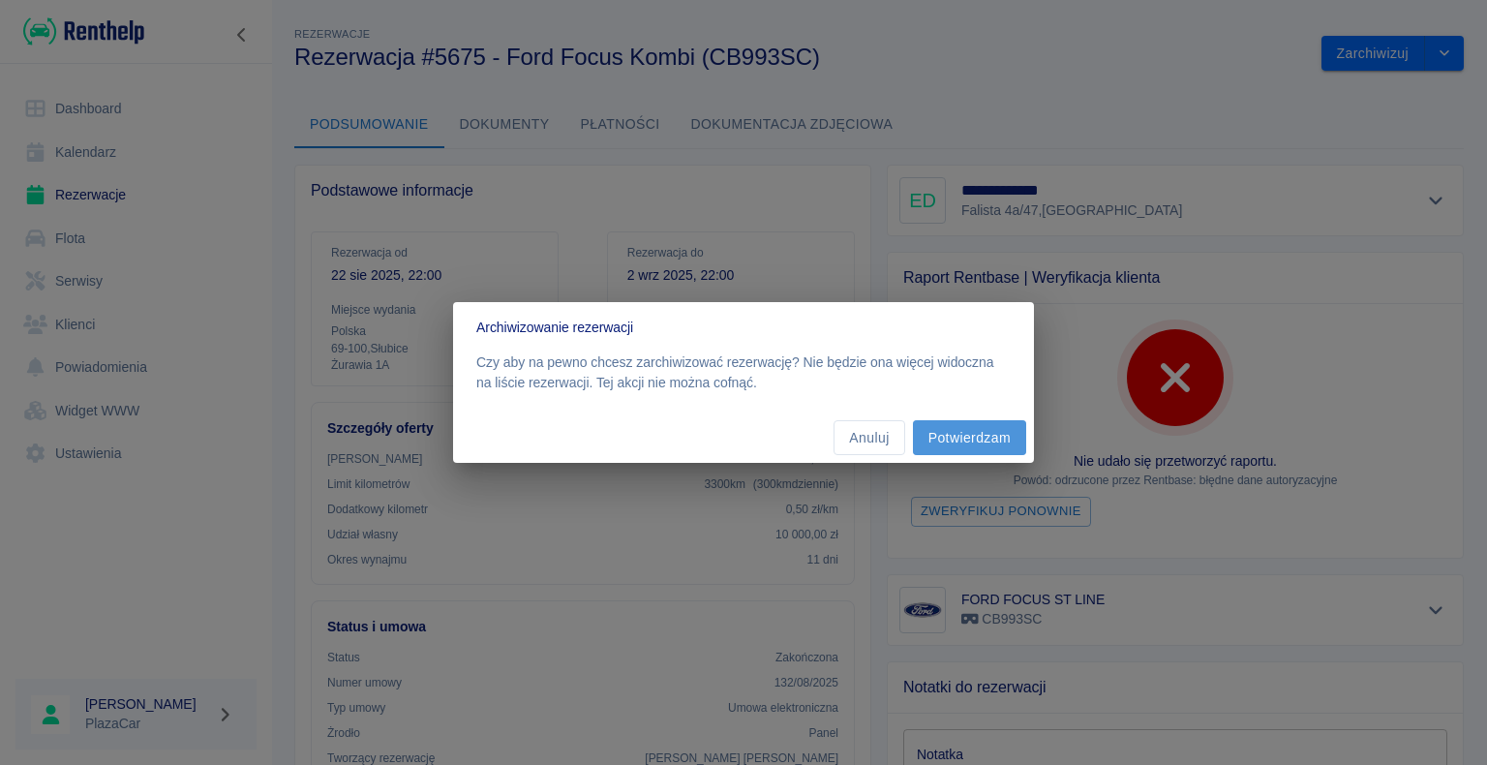
click at [968, 438] on button "Potwierdzam" at bounding box center [969, 438] width 113 height 36
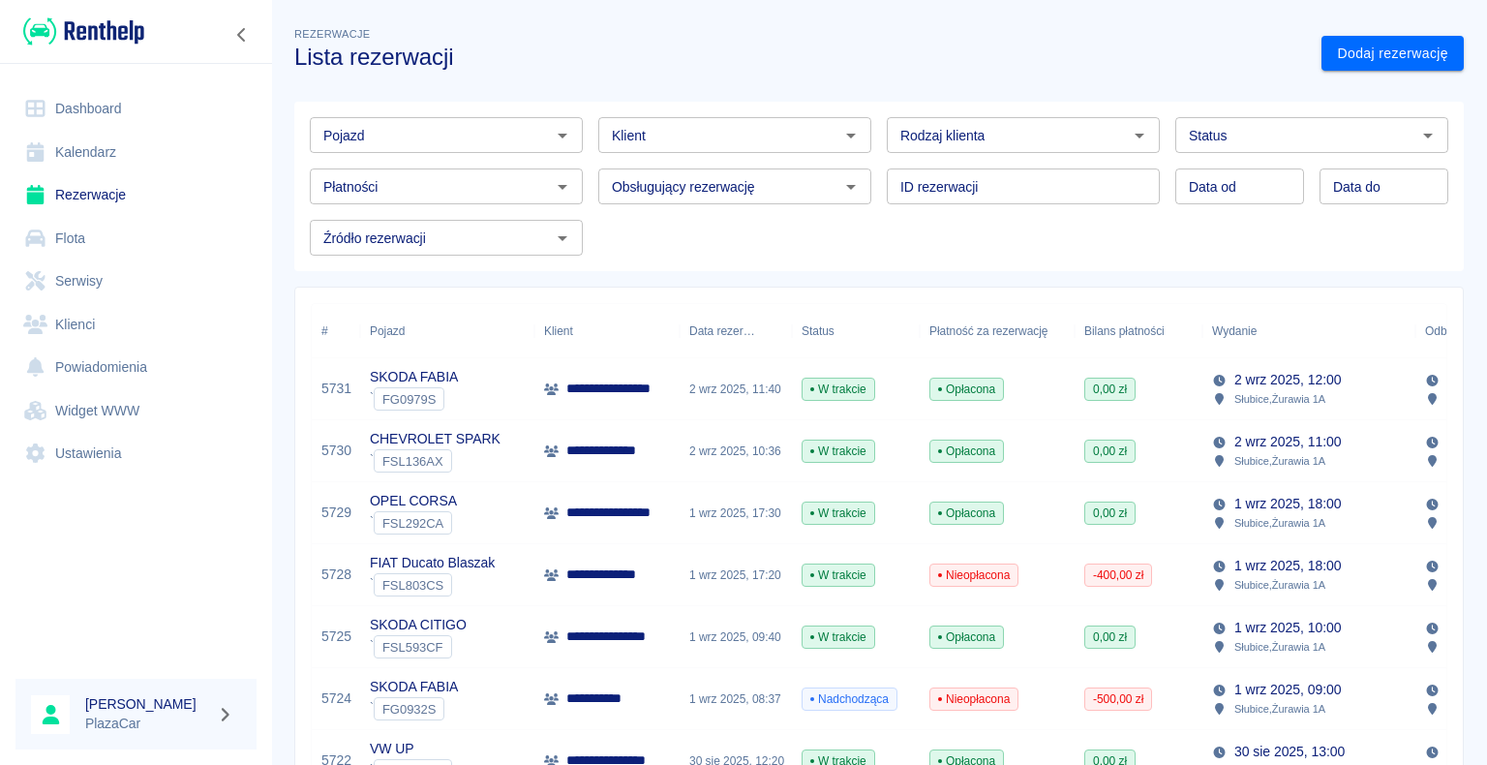
click at [653, 574] on div "**********" at bounding box center [606, 575] width 145 height 62
